Goal: Communication & Community: Connect with others

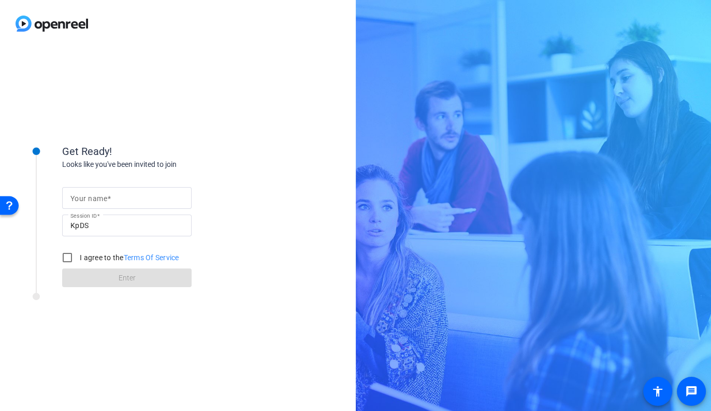
drag, startPoint x: 128, startPoint y: 207, endPoint x: 127, endPoint y: 200, distance: 6.8
click at [128, 207] on div at bounding box center [126, 198] width 113 height 22
click at [127, 200] on input "Your name" at bounding box center [126, 198] width 113 height 12
type input "a"
click at [76, 256] on input "I agree to the Terms Of Service" at bounding box center [67, 257] width 21 height 21
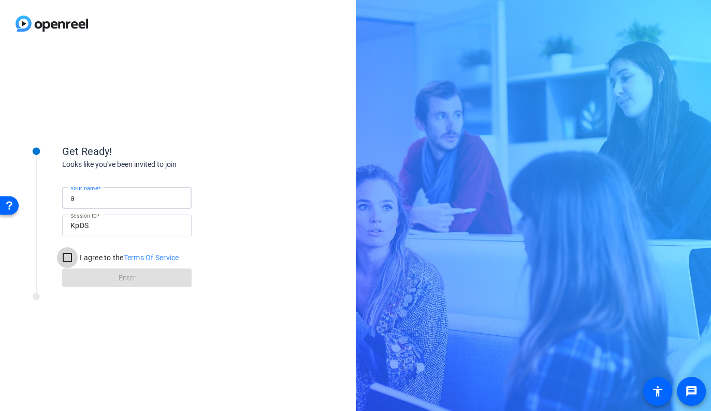
checkbox input "true"
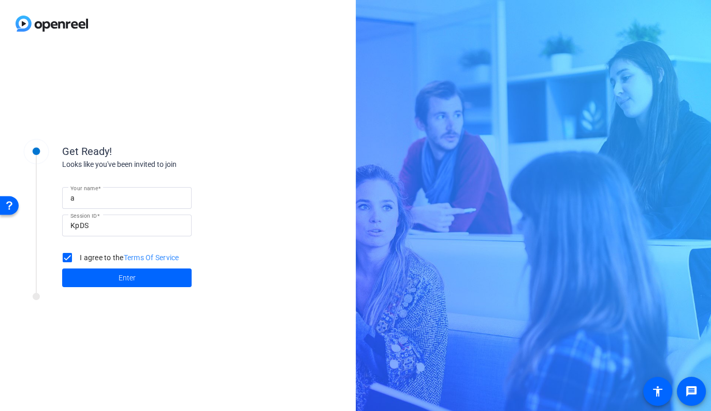
click at [103, 200] on input "a" at bounding box center [126, 198] width 113 height 12
type input "[PERSON_NAME]"
click at [112, 274] on span at bounding box center [126, 277] width 129 height 25
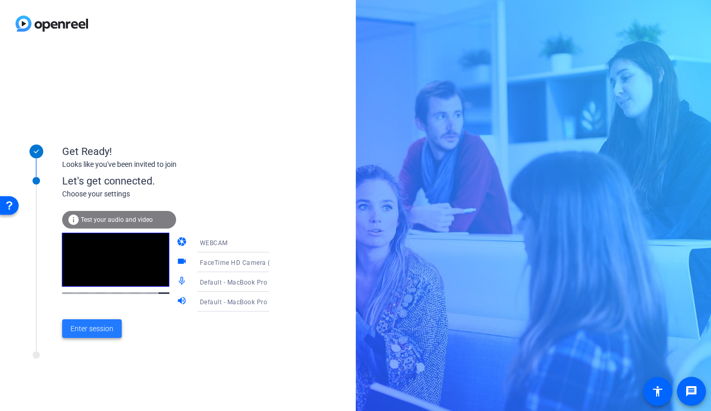
click at [115, 329] on span at bounding box center [92, 328] width 60 height 25
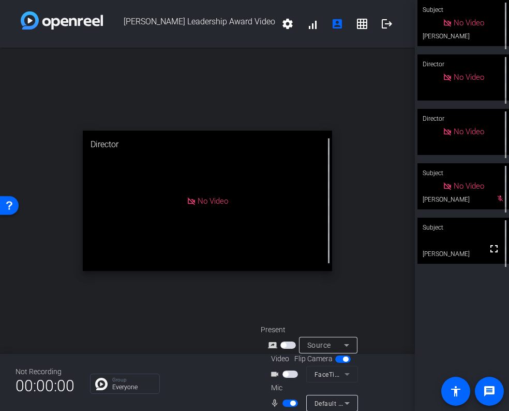
click at [465, 256] on video at bounding box center [464, 240] width 92 height 46
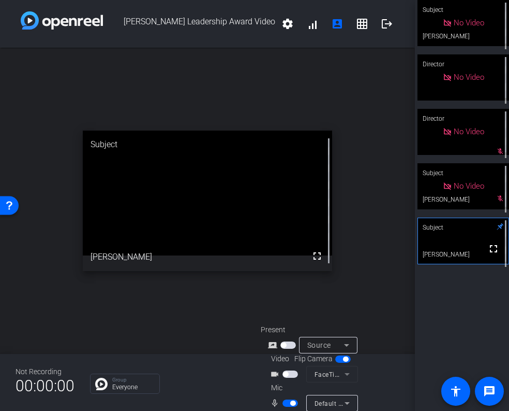
click at [290, 402] on span "button" at bounding box center [292, 402] width 5 height 5
click at [293, 405] on span "button" at bounding box center [291, 402] width 16 height 7
click at [286, 402] on span "button" at bounding box center [291, 402] width 16 height 7
click at [293, 403] on span "button" at bounding box center [291, 402] width 16 height 7
click at [285, 404] on span "button" at bounding box center [291, 402] width 16 height 7
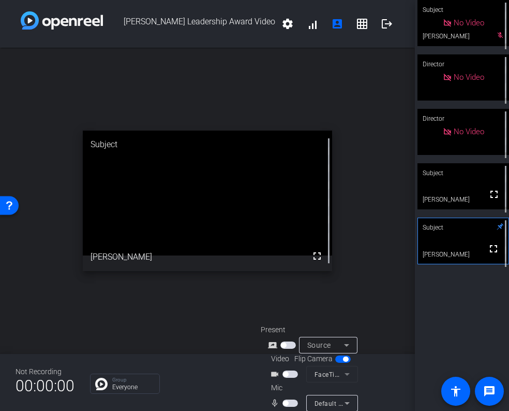
click at [295, 401] on span "button" at bounding box center [291, 402] width 16 height 7
click at [286, 404] on span "button" at bounding box center [291, 402] width 16 height 7
click at [294, 401] on span "button" at bounding box center [291, 402] width 16 height 7
click at [288, 401] on span "button" at bounding box center [291, 402] width 16 height 7
click at [290, 403] on span "button" at bounding box center [291, 402] width 16 height 7
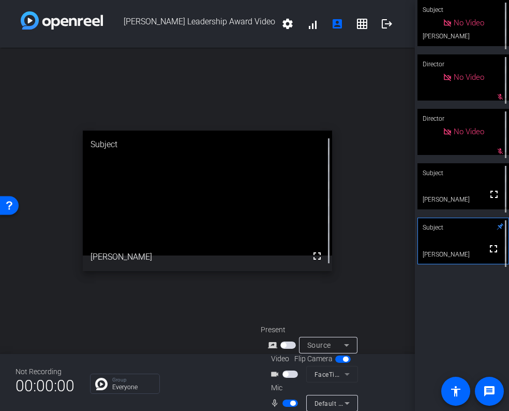
click at [239, 401] on div "Not Recording 00:00:00 Group Everyone Present screen_share_outline Source Video…" at bounding box center [207, 382] width 415 height 57
click at [286, 404] on span "button" at bounding box center [291, 402] width 16 height 7
click at [289, 404] on span "button" at bounding box center [291, 402] width 16 height 7
click at [287, 404] on span "button" at bounding box center [291, 402] width 16 height 7
click at [290, 404] on span "button" at bounding box center [291, 402] width 16 height 7
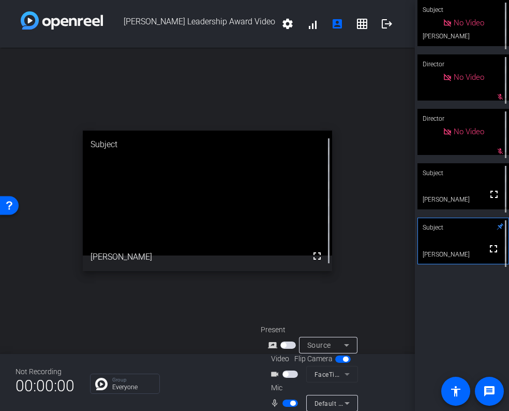
click at [284, 402] on span "button" at bounding box center [291, 402] width 16 height 7
click at [294, 404] on span "button" at bounding box center [291, 402] width 16 height 7
click at [285, 403] on span "button" at bounding box center [291, 402] width 16 height 7
click at [292, 403] on span "button" at bounding box center [291, 402] width 16 height 7
click at [292, 403] on button "button" at bounding box center [291, 402] width 16 height 7
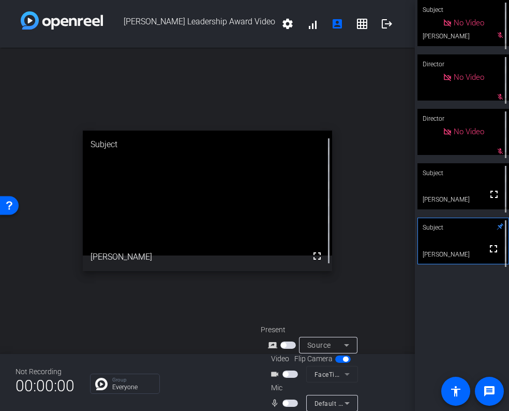
click at [294, 404] on span "button" at bounding box center [291, 402] width 16 height 7
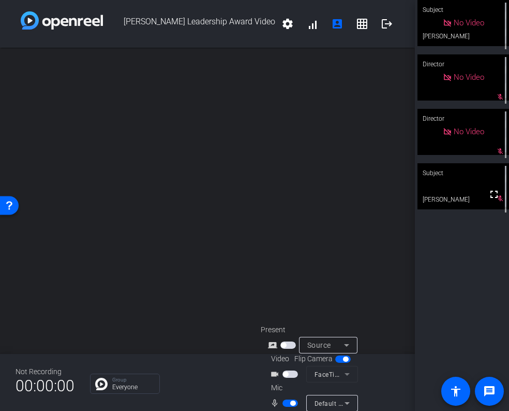
click at [287, 404] on span "button" at bounding box center [291, 402] width 16 height 7
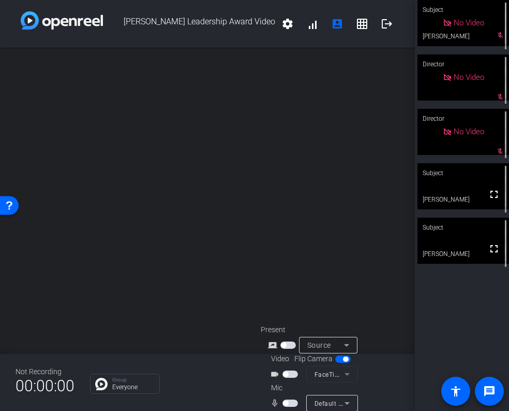
click at [467, 253] on video at bounding box center [464, 240] width 92 height 46
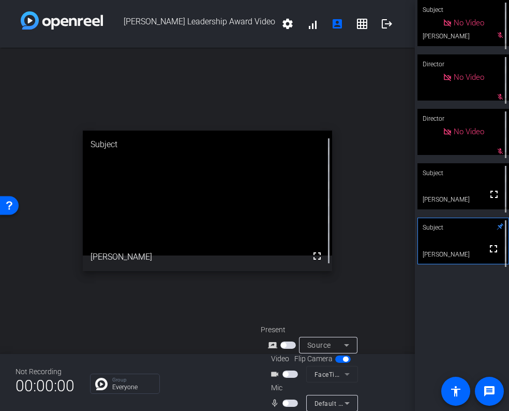
click at [295, 403] on span "button" at bounding box center [291, 402] width 16 height 7
click at [289, 375] on span "button" at bounding box center [291, 373] width 16 height 7
click at [286, 375] on span "button" at bounding box center [291, 373] width 16 height 7
click at [287, 403] on span "button" at bounding box center [291, 402] width 16 height 7
click at [294, 404] on span "button" at bounding box center [291, 402] width 16 height 7
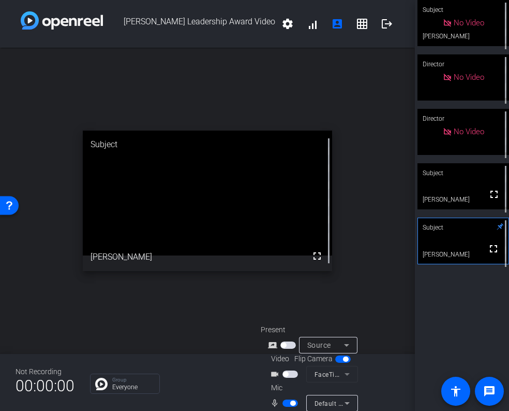
click at [286, 403] on span "button" at bounding box center [291, 402] width 16 height 7
click at [294, 403] on span "button" at bounding box center [291, 402] width 16 height 7
click at [286, 403] on span "button" at bounding box center [291, 402] width 16 height 7
click at [409, 313] on div "open_in_new Subject fullscreen [PERSON_NAME]" at bounding box center [207, 201] width 415 height 306
click at [189, 353] on div "open_in_new Subject fullscreen [PERSON_NAME]" at bounding box center [207, 201] width 415 height 306
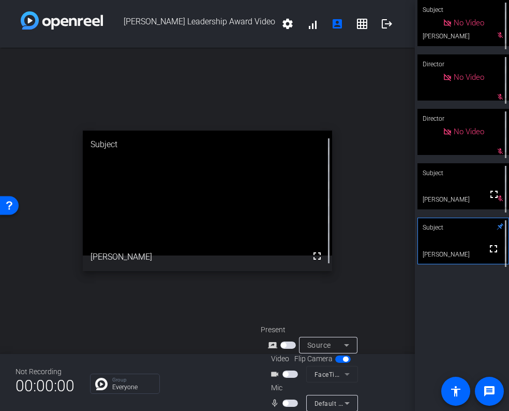
click at [292, 404] on span "button" at bounding box center [291, 402] width 16 height 7
click at [285, 403] on span "button" at bounding box center [291, 402] width 16 height 7
click at [291, 402] on span "button" at bounding box center [291, 402] width 16 height 7
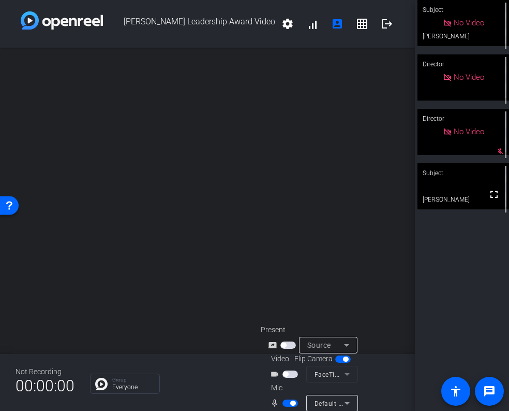
click at [471, 313] on div "Subject No Video [PERSON_NAME] Director No Video Director No Video mic_off_outl…" at bounding box center [462, 205] width 94 height 411
